Goal: Task Accomplishment & Management: Manage account settings

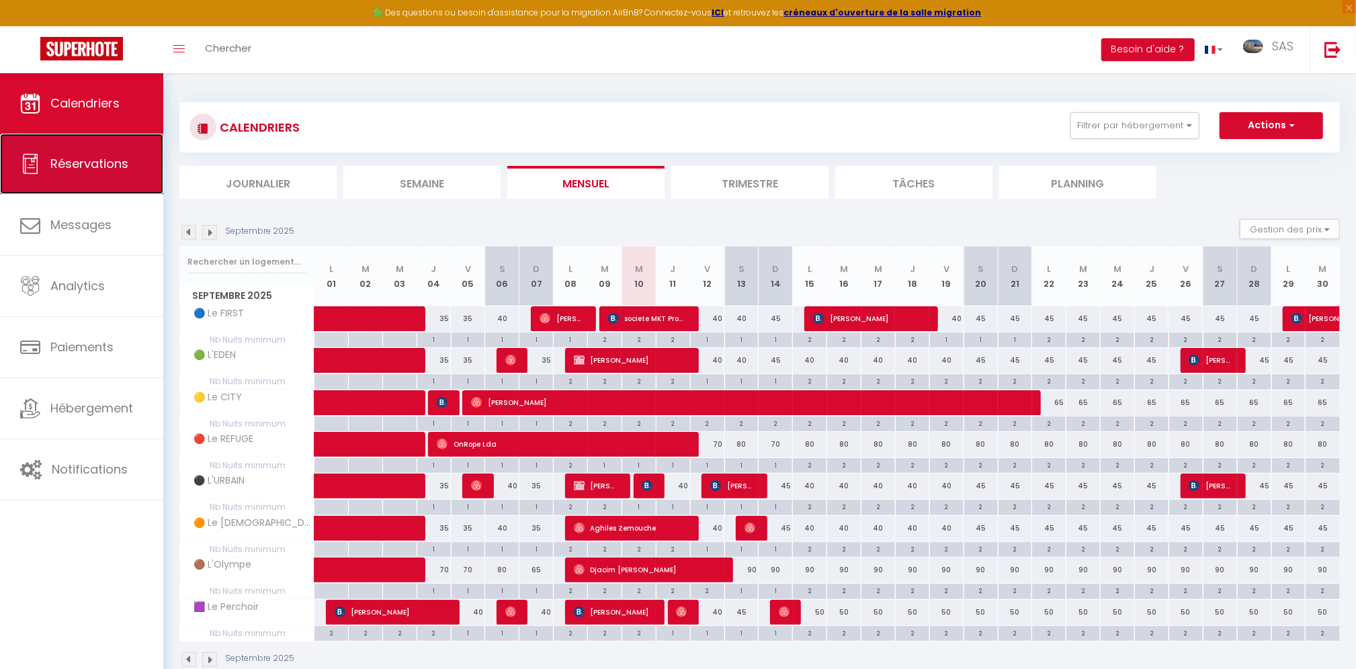
click at [102, 170] on span "Réservations" at bounding box center [89, 163] width 78 height 17
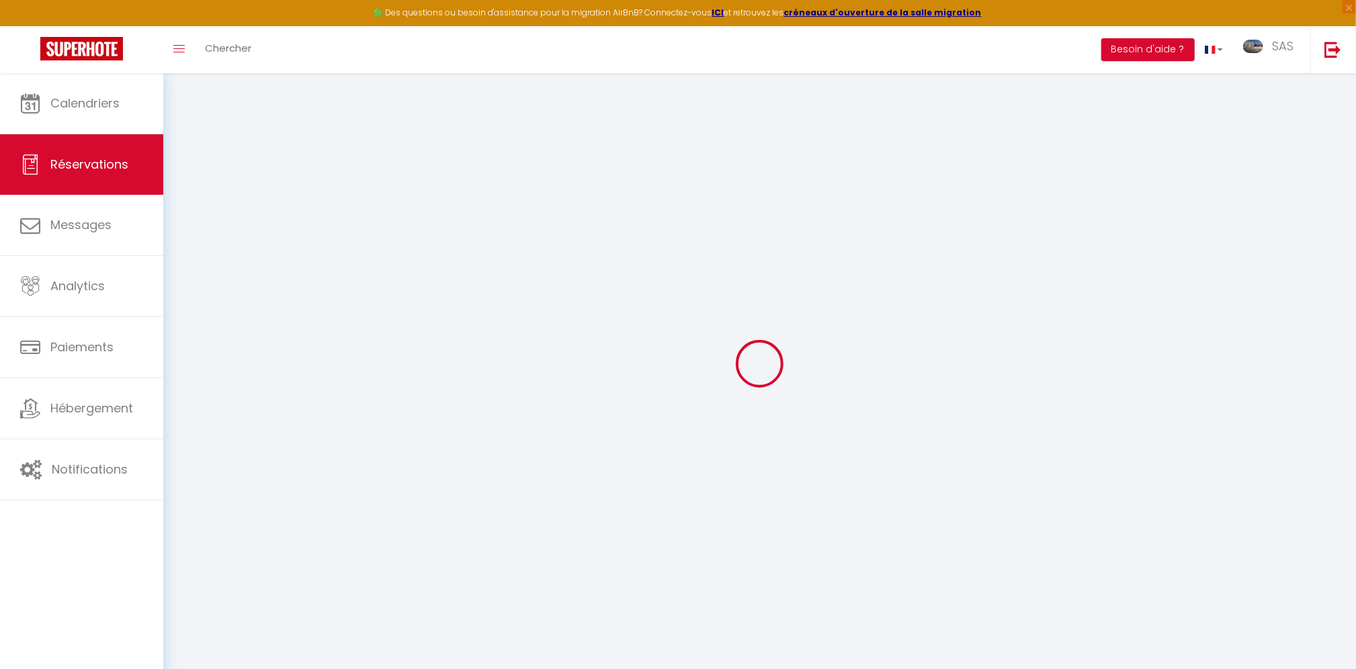
select select "all"
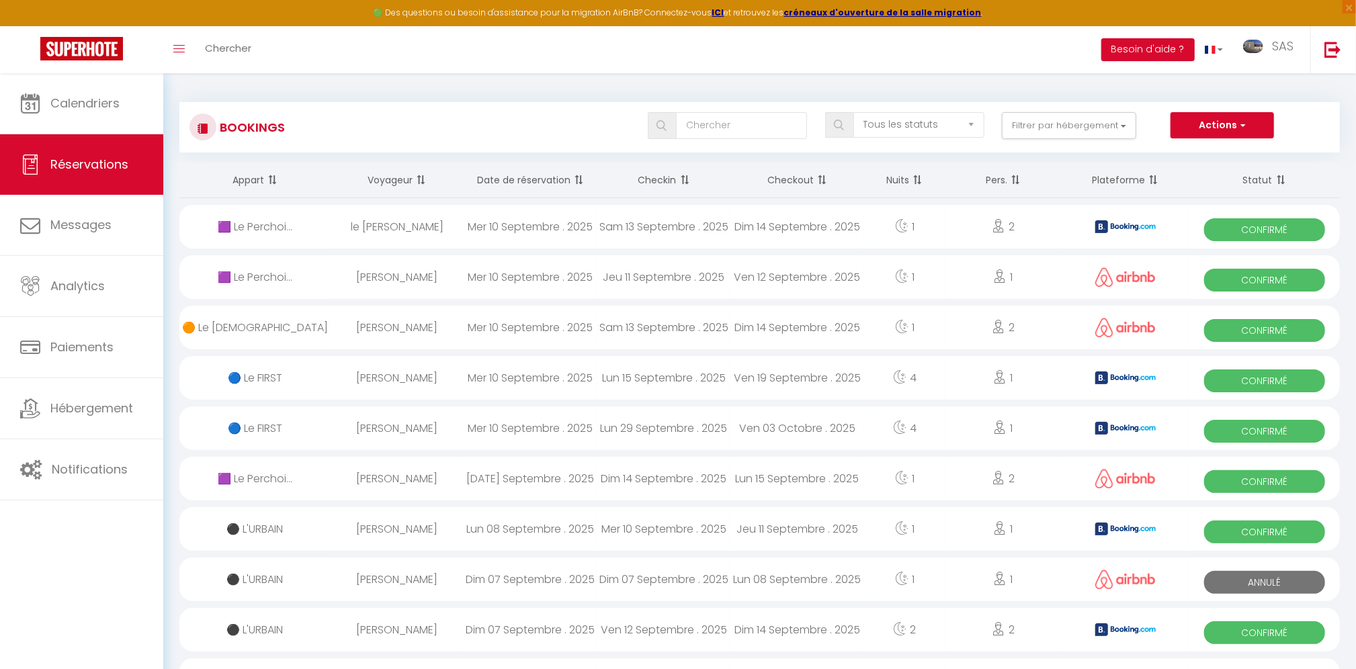
click at [598, 233] on div "Sam 13 Septembre . 2025" at bounding box center [665, 227] width 134 height 44
select select "OK"
select select "KO"
select select "0"
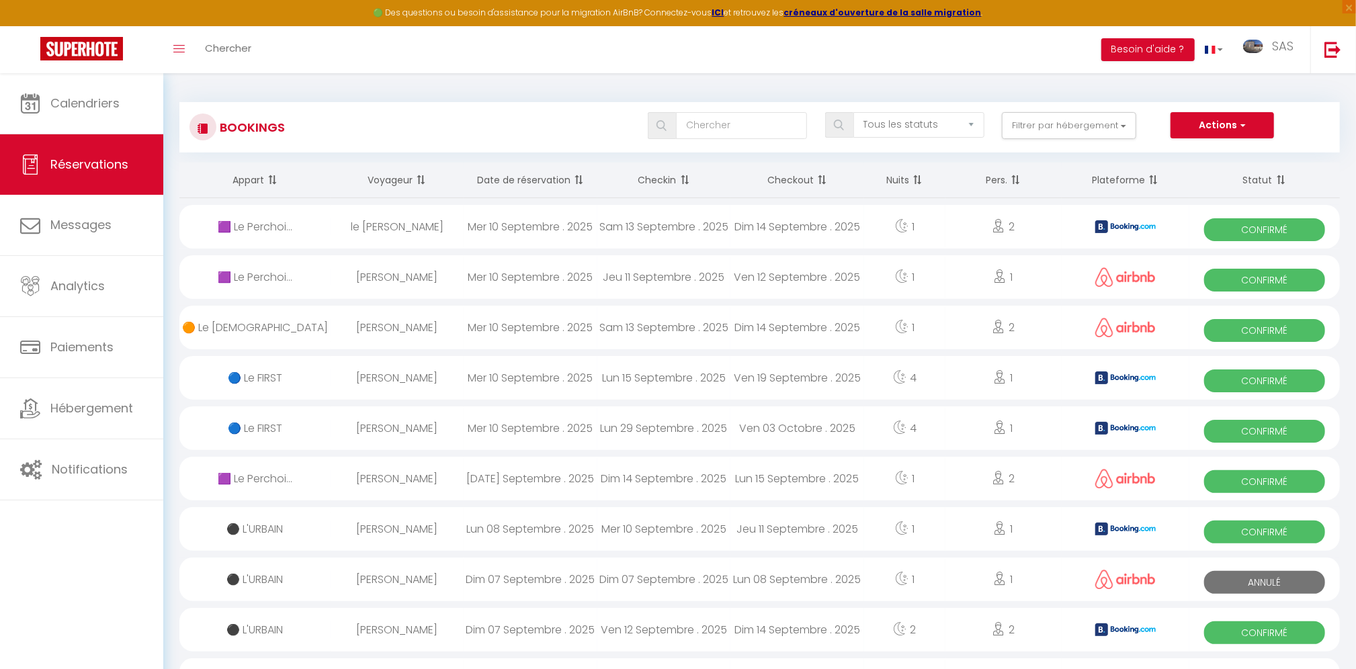
select select "1"
select select
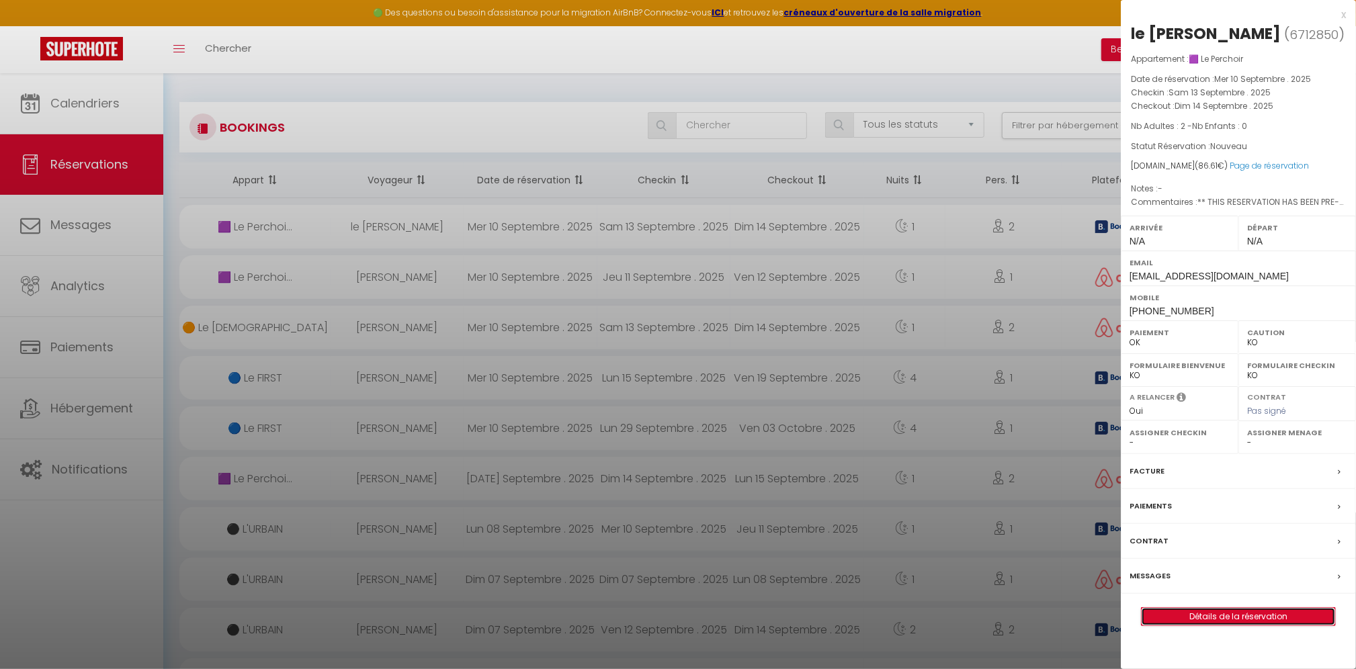
click at [1248, 612] on link "Détails de la réservation" at bounding box center [1239, 616] width 194 height 17
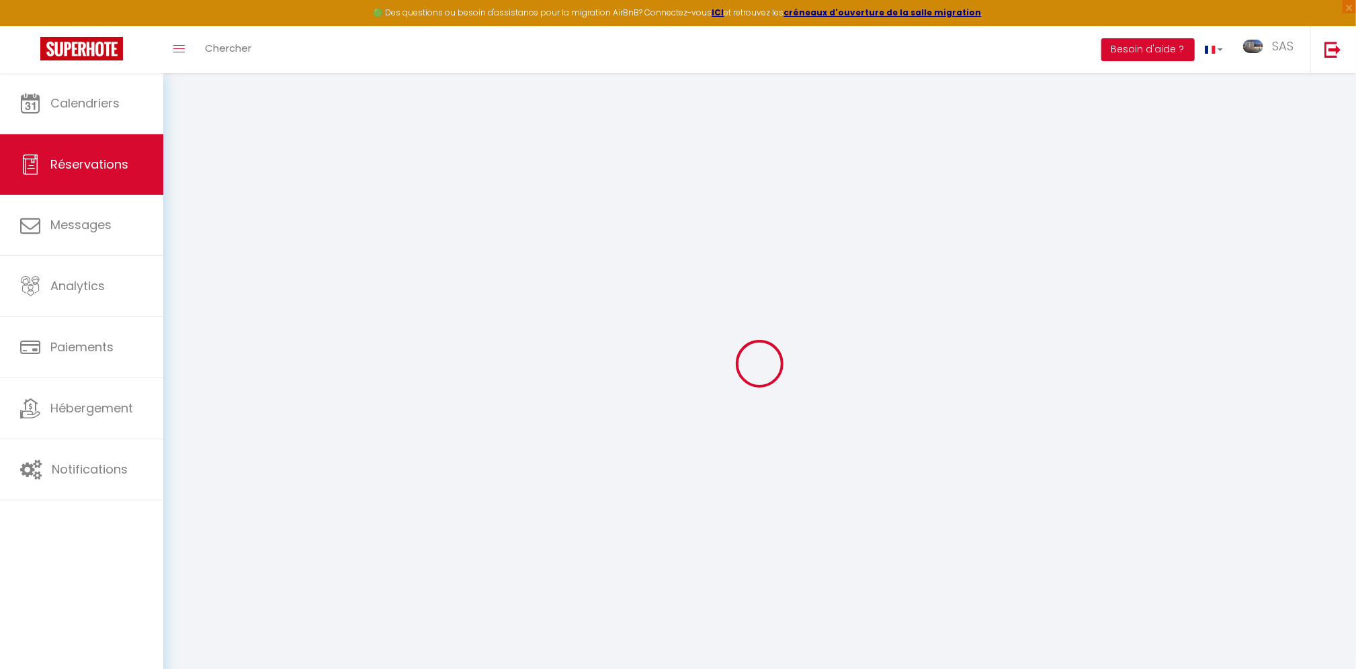
select select
select select "14"
checkbox input "false"
select select
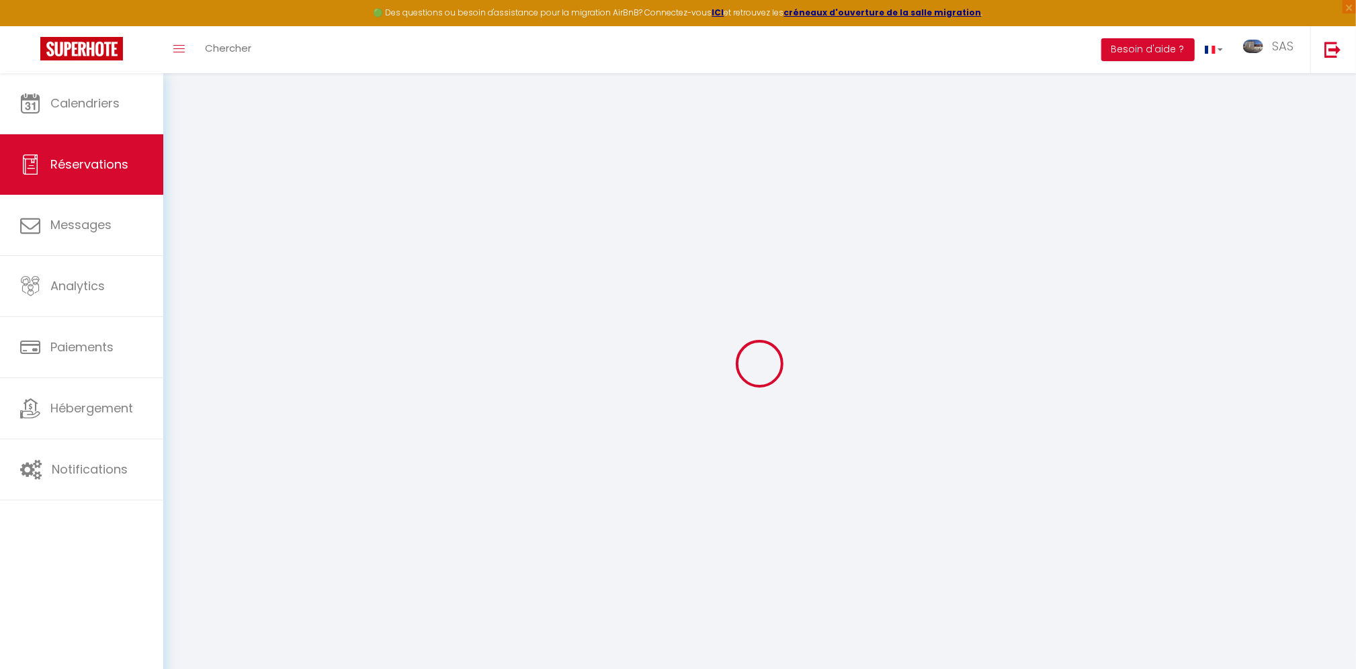
select select
checkbox input "false"
select select
checkbox input "false"
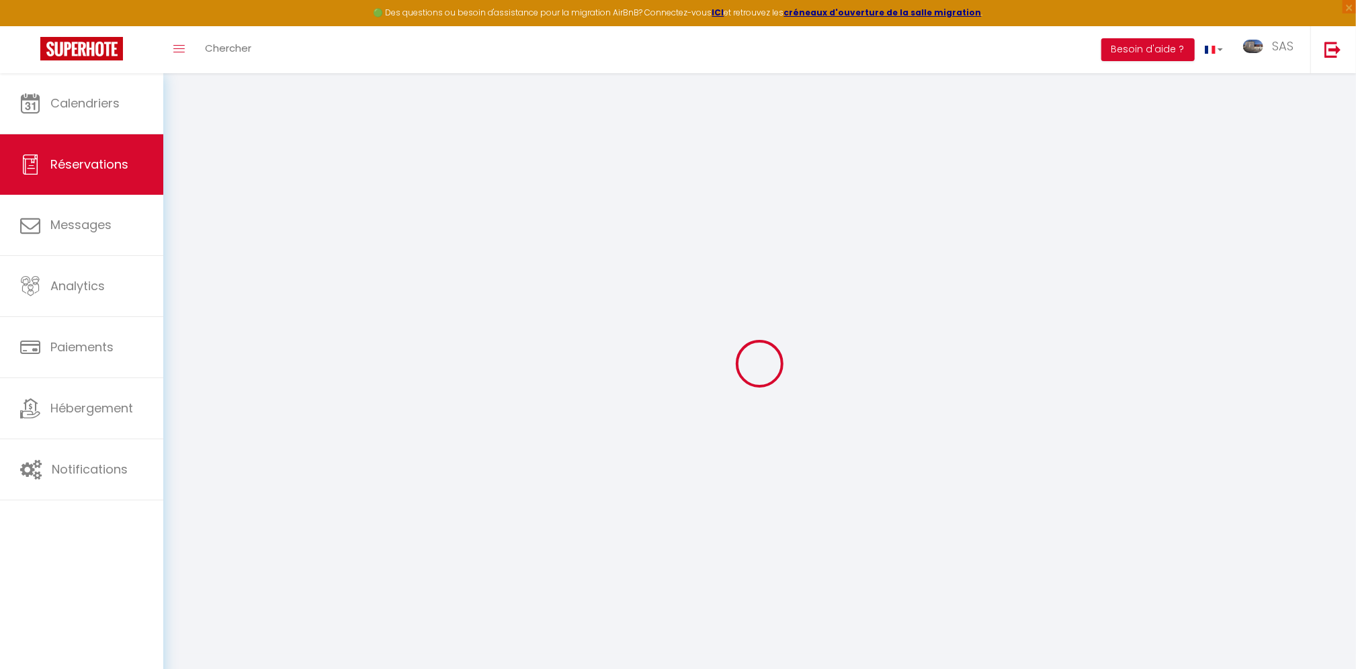
select select
checkbox input "false"
type textarea "** THIS RESERVATION HAS BEEN PRE-PAID ** Reservation has a cancellation grace p…"
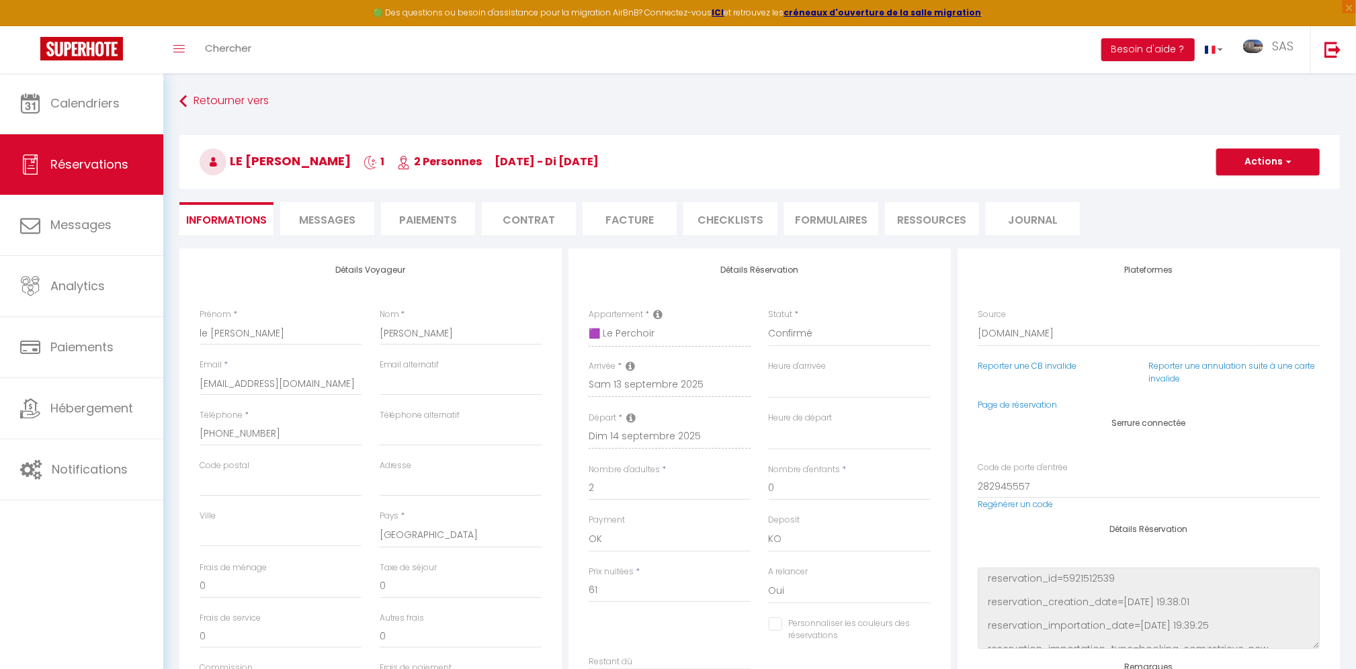
type input "25"
type input "0.61"
select select
checkbox input "false"
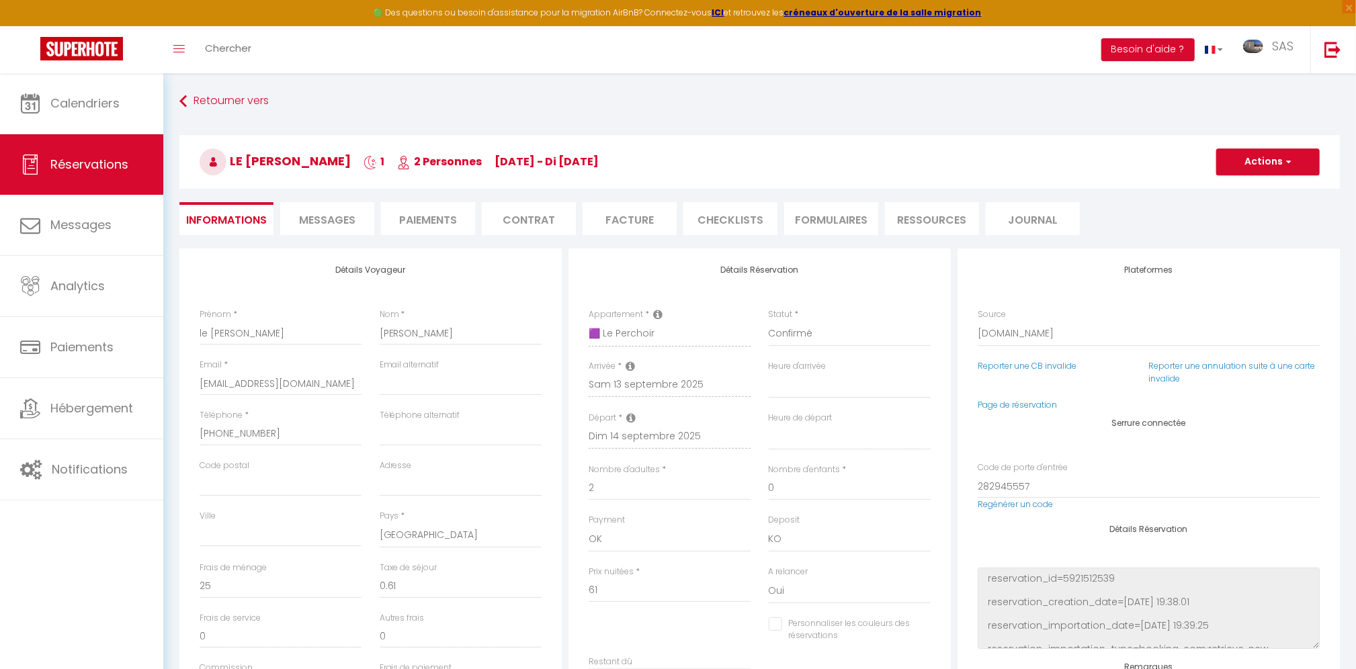
select select
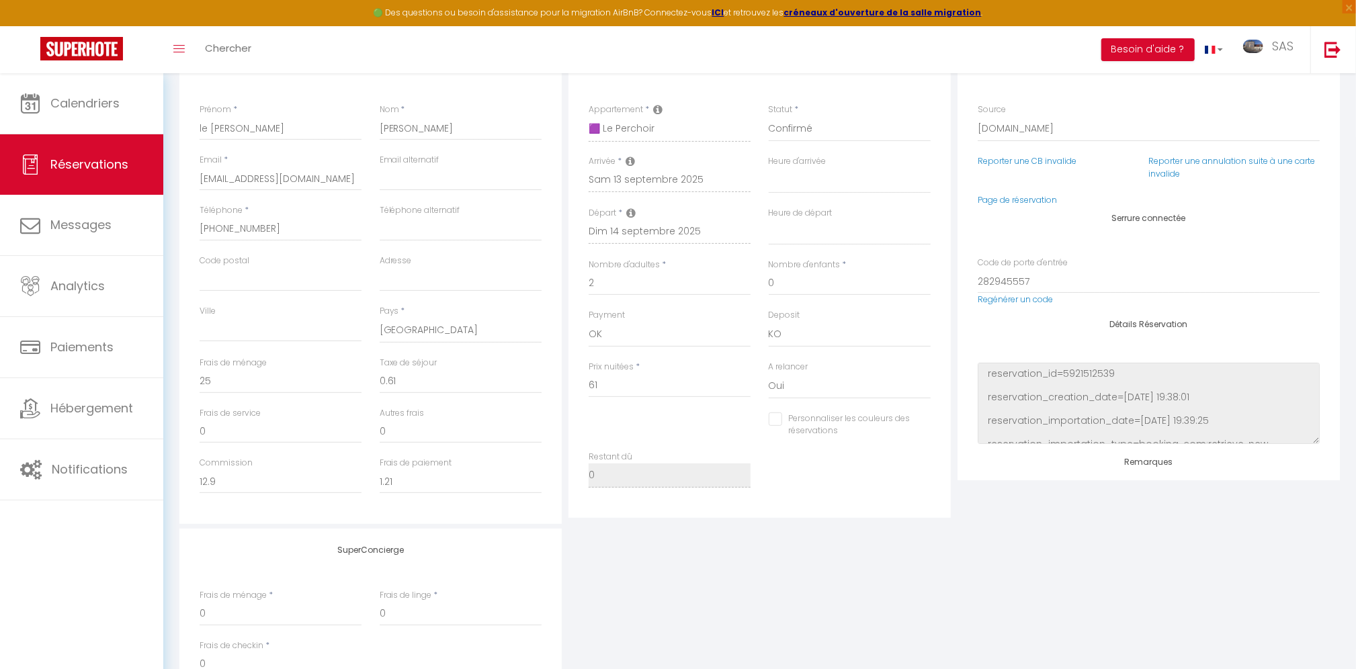
scroll to position [244, 0]
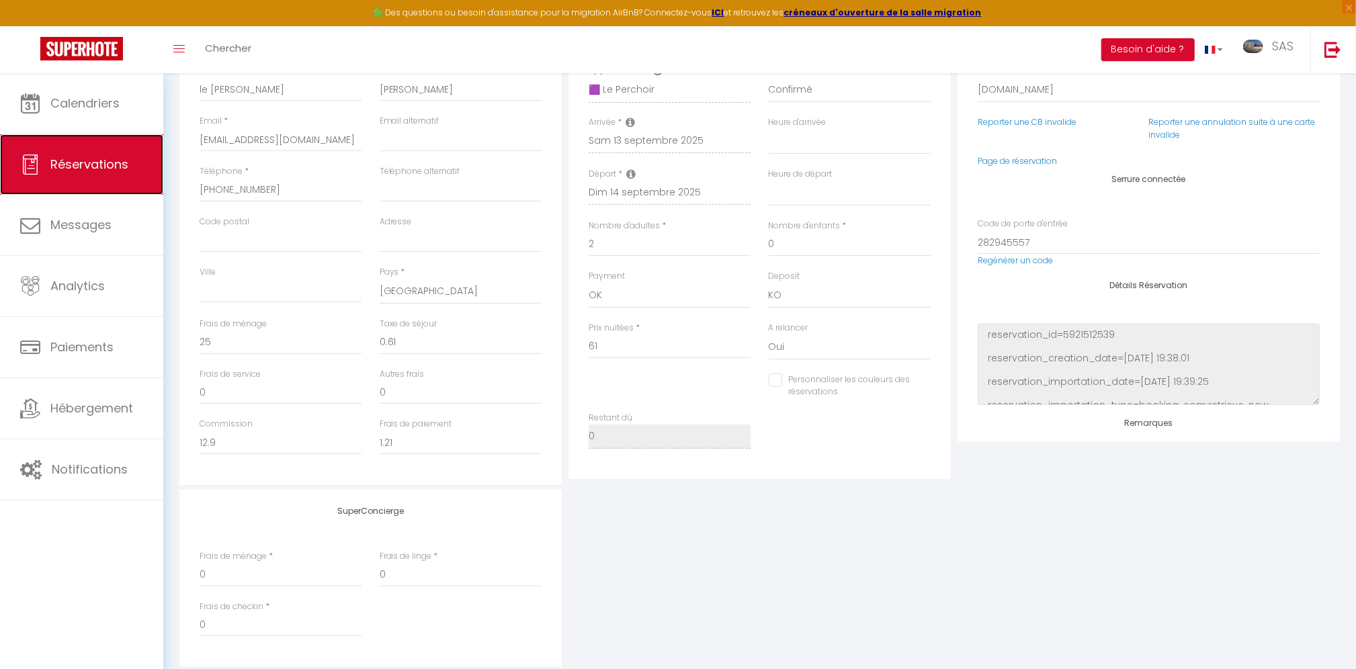
click at [97, 168] on span "Réservations" at bounding box center [89, 164] width 78 height 17
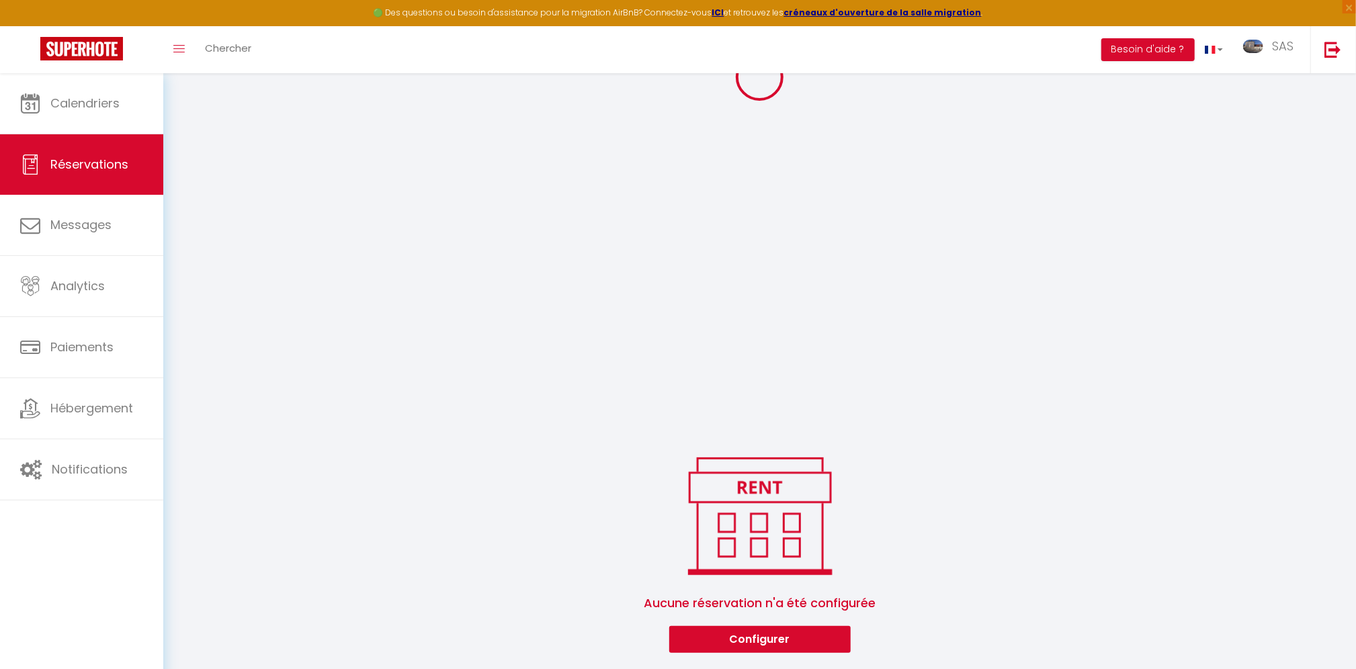
select select
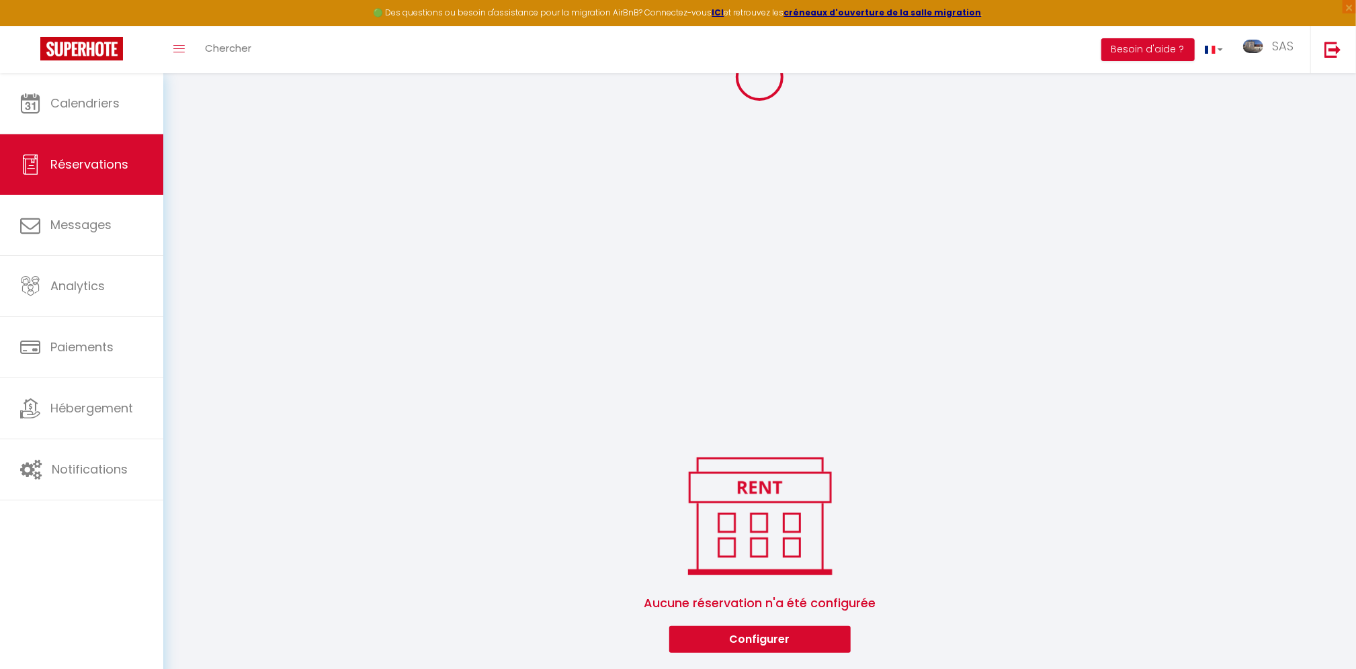
select select
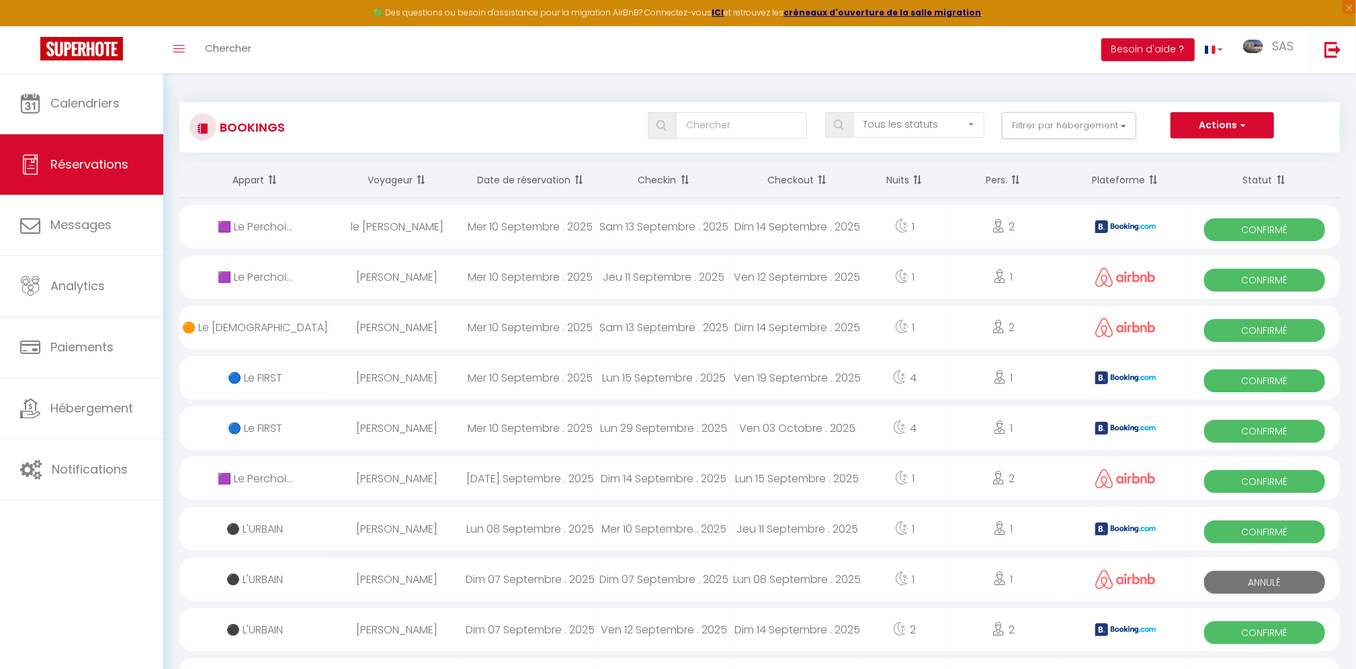
click at [421, 233] on div "le [PERSON_NAME]" at bounding box center [398, 227] width 134 height 44
select select "OK"
select select "KO"
select select "0"
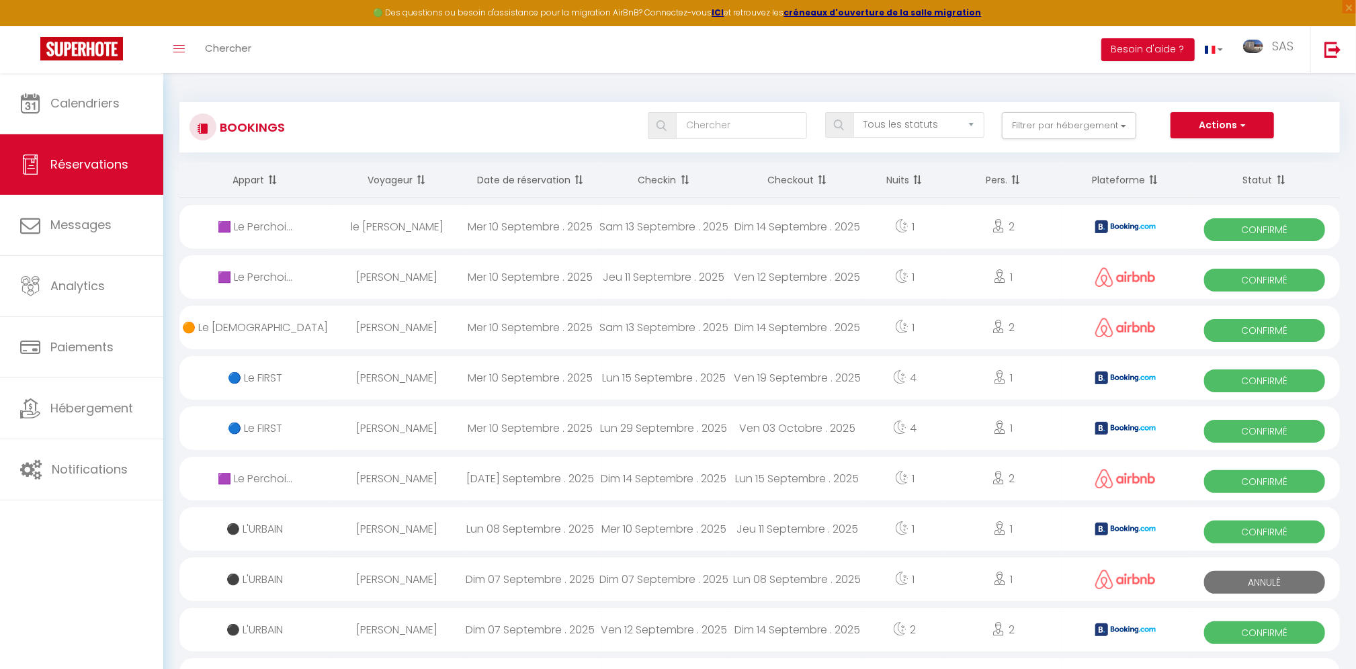
select select "1"
select select
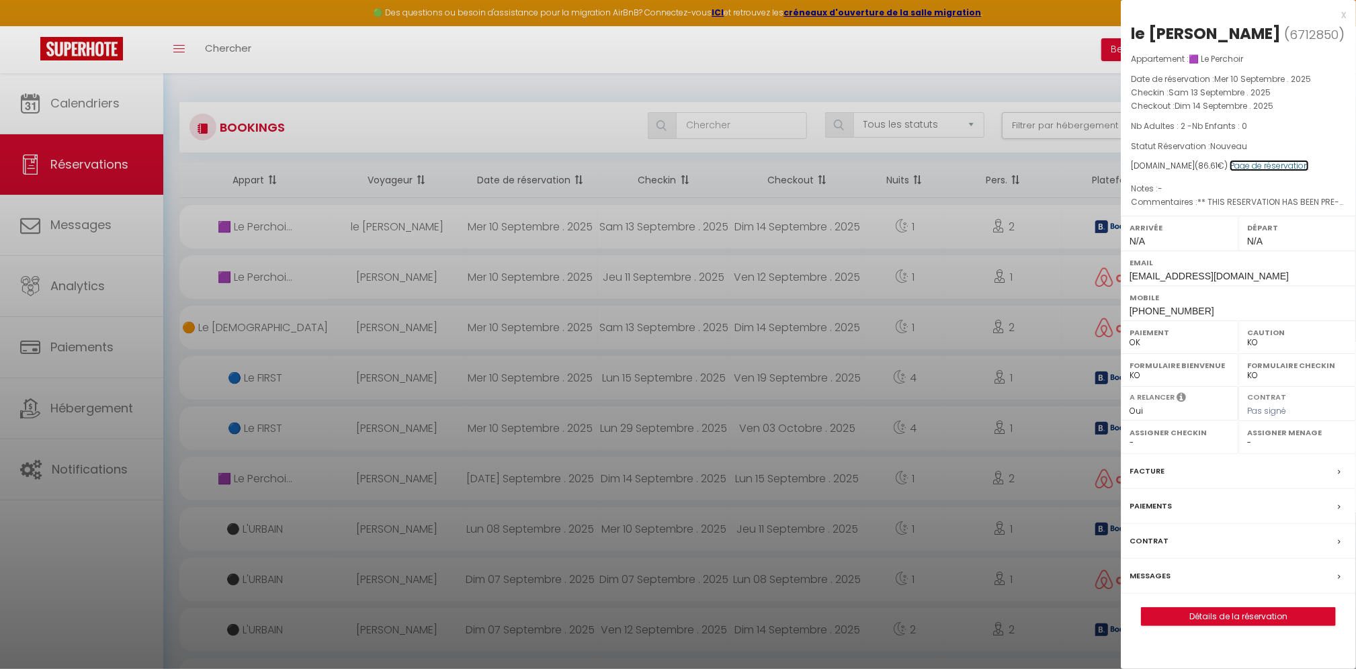
click at [1233, 164] on link "Page de réservation" at bounding box center [1269, 165] width 79 height 11
